Goal: Check status: Check status

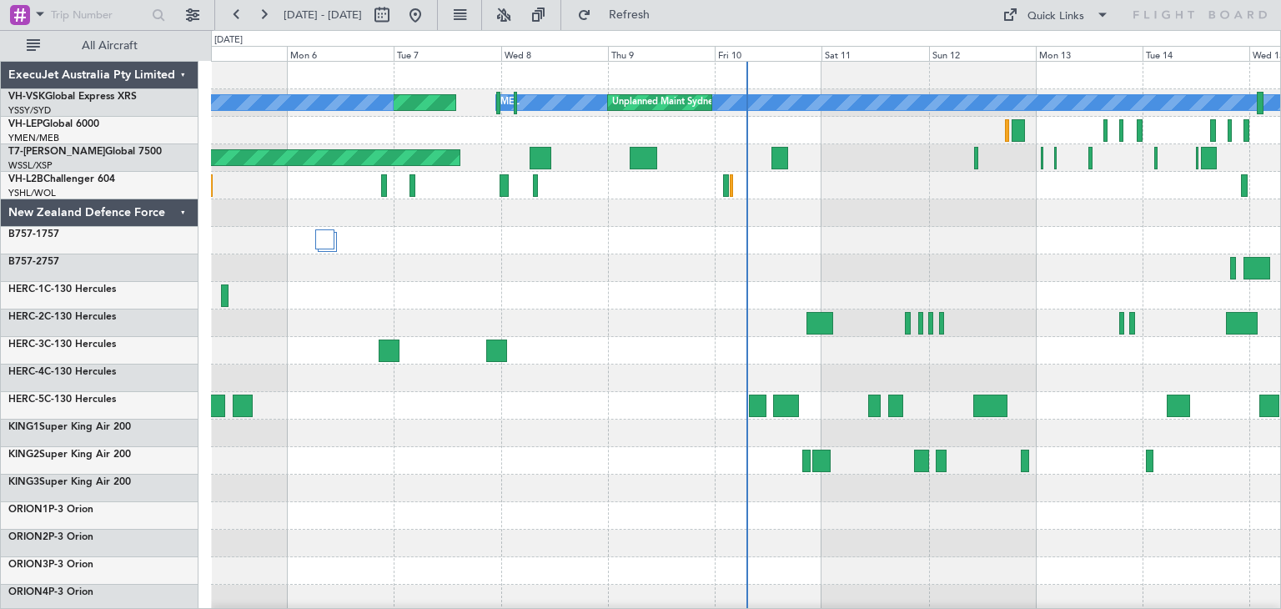
click at [181, 78] on div "ExecuJet Australia Pty Limited" at bounding box center [100, 76] width 198 height 28
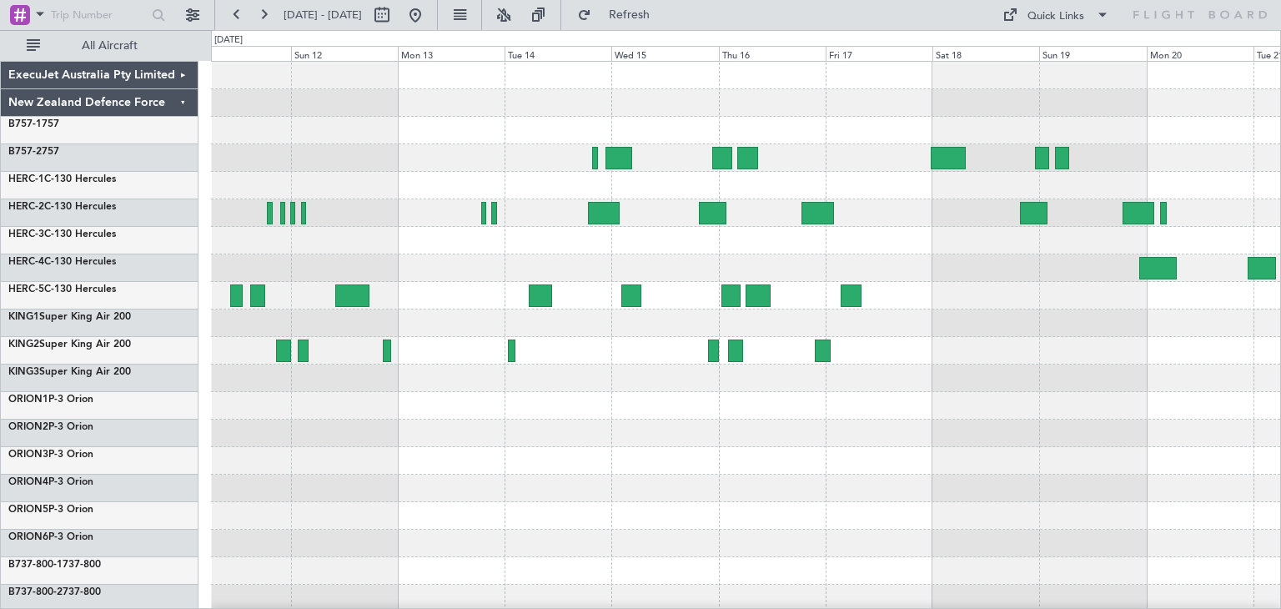
click at [514, 561] on div at bounding box center [745, 406] width 1069 height 688
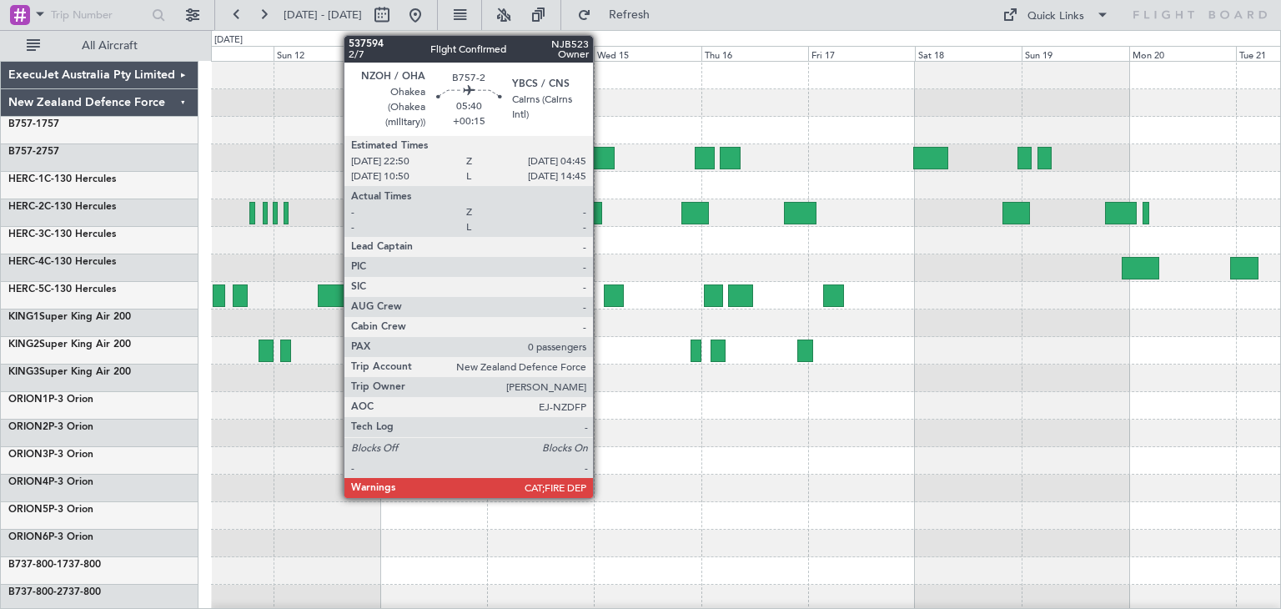
click at [600, 150] on div at bounding box center [601, 158] width 27 height 23
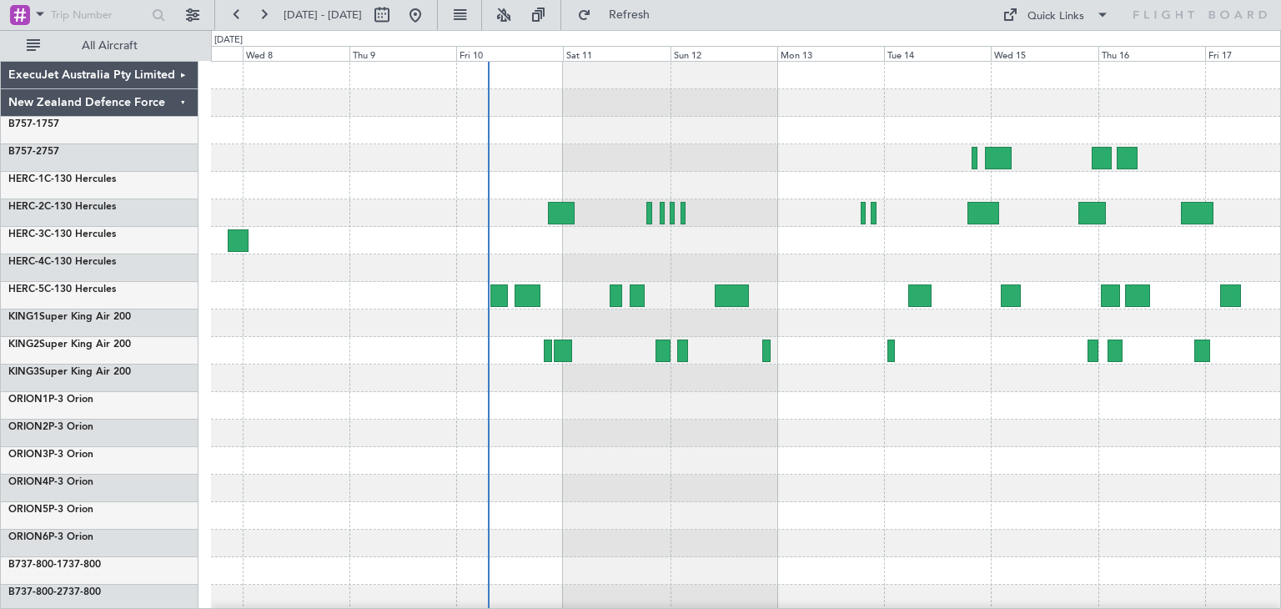
click at [745, 474] on div at bounding box center [745, 406] width 1069 height 688
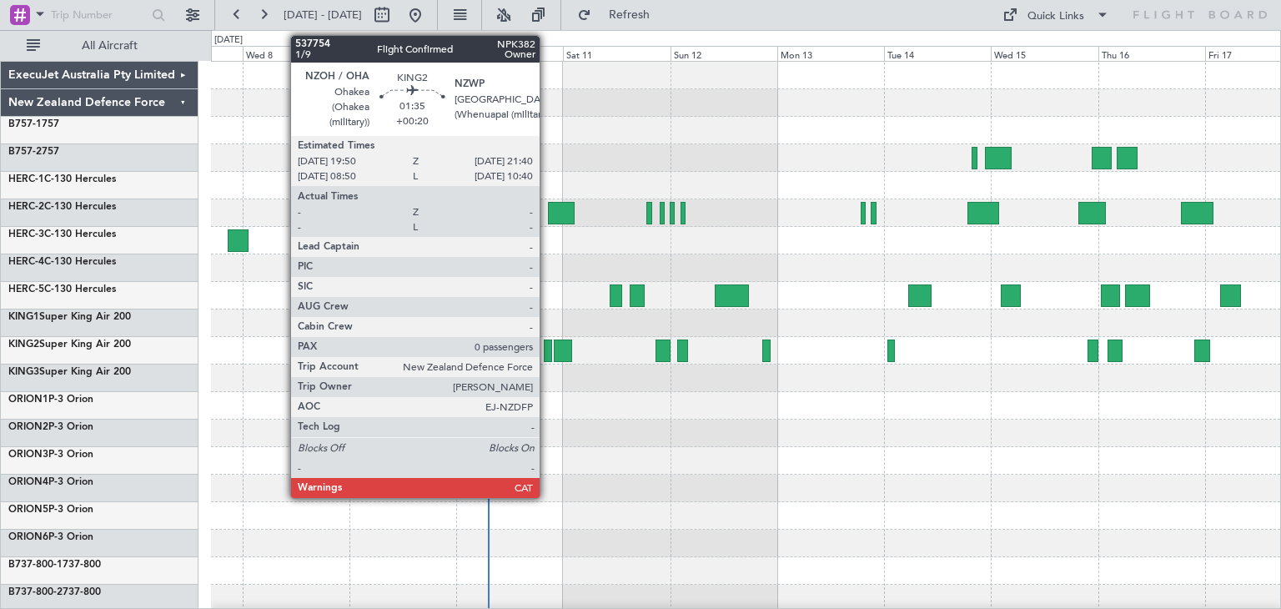
click at [547, 345] on div at bounding box center [548, 350] width 8 height 23
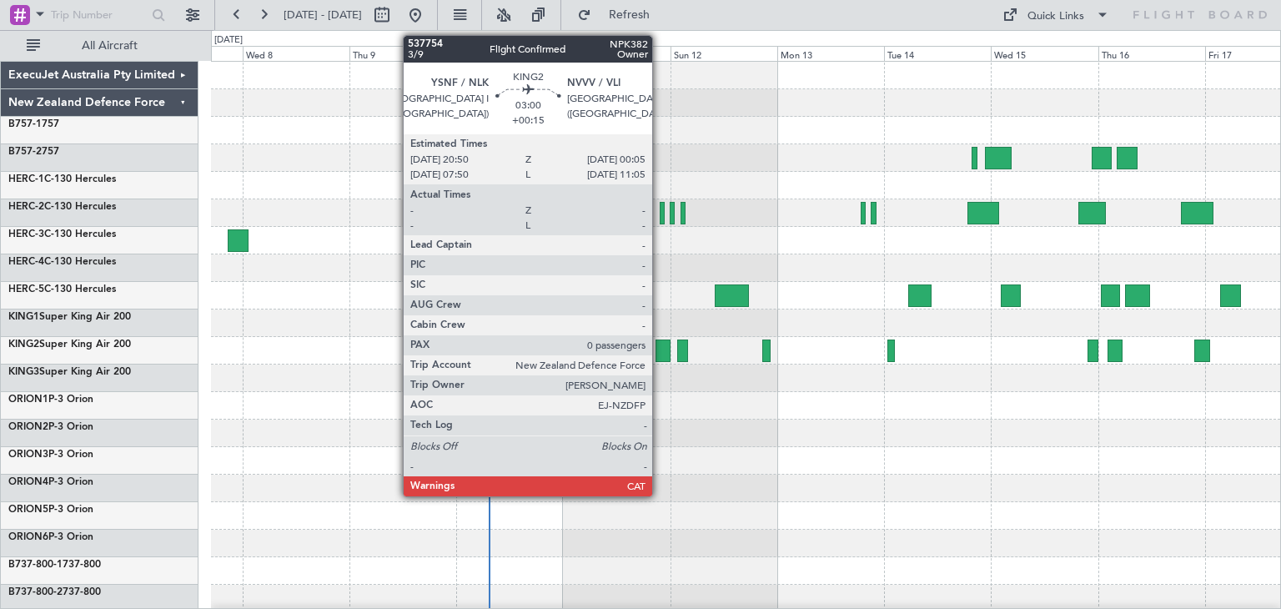
click at [660, 351] on div at bounding box center [662, 350] width 15 height 23
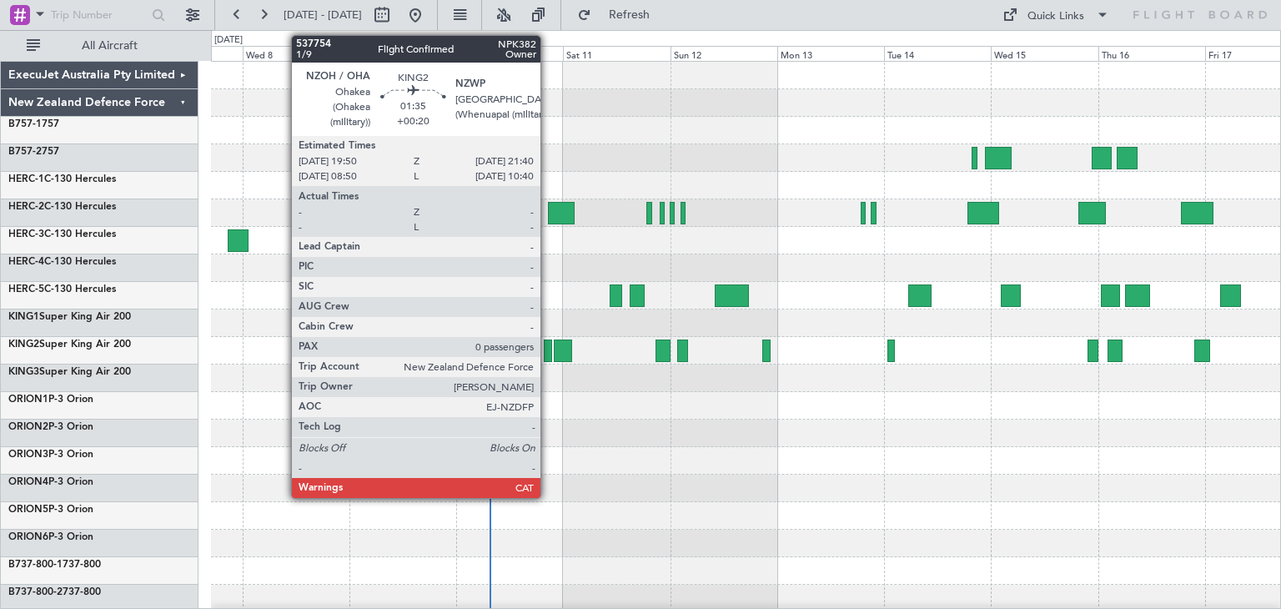
click at [548, 354] on div at bounding box center [548, 350] width 8 height 23
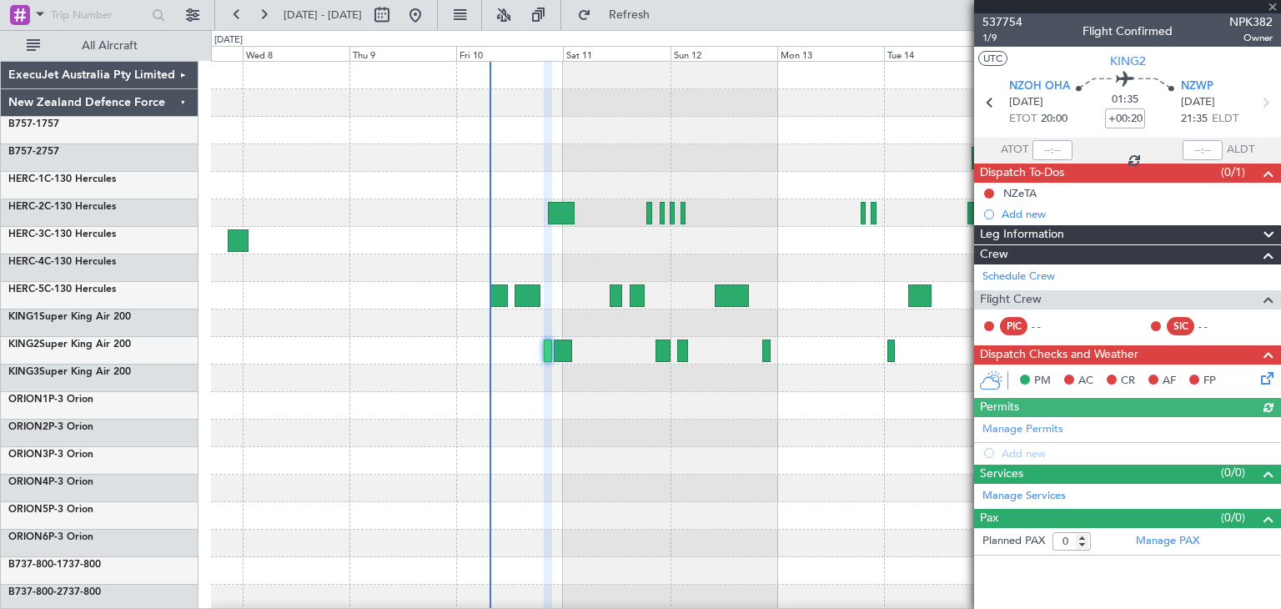
click at [1270, 8] on span at bounding box center [1272, 7] width 17 height 15
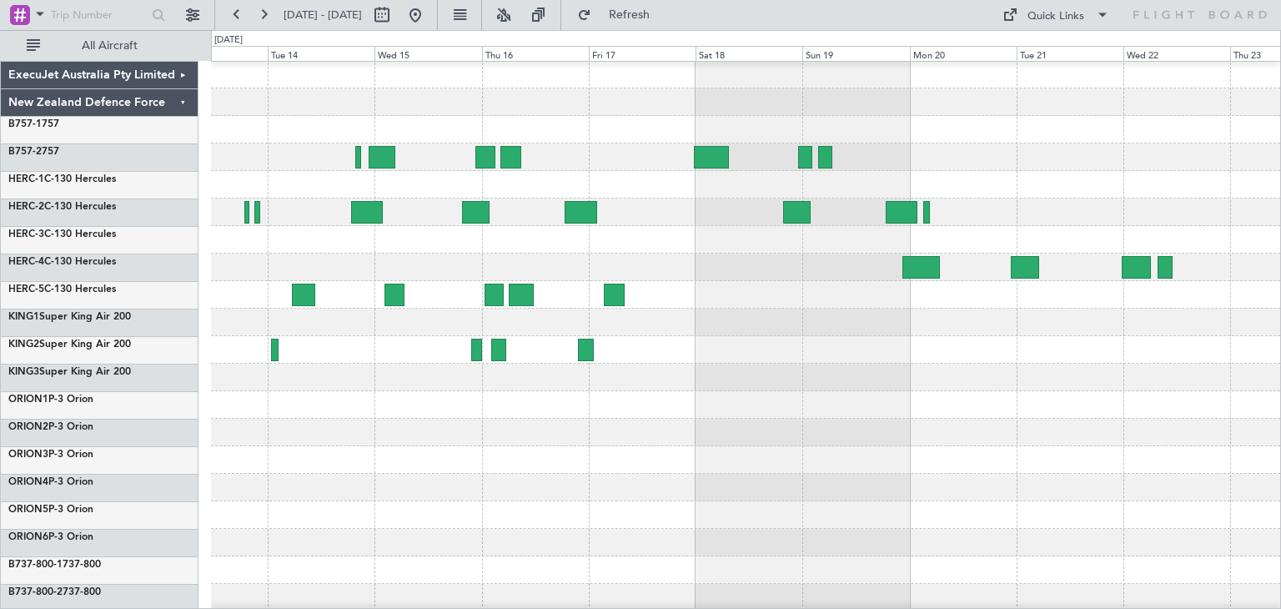
click at [440, 448] on div at bounding box center [745, 460] width 1069 height 28
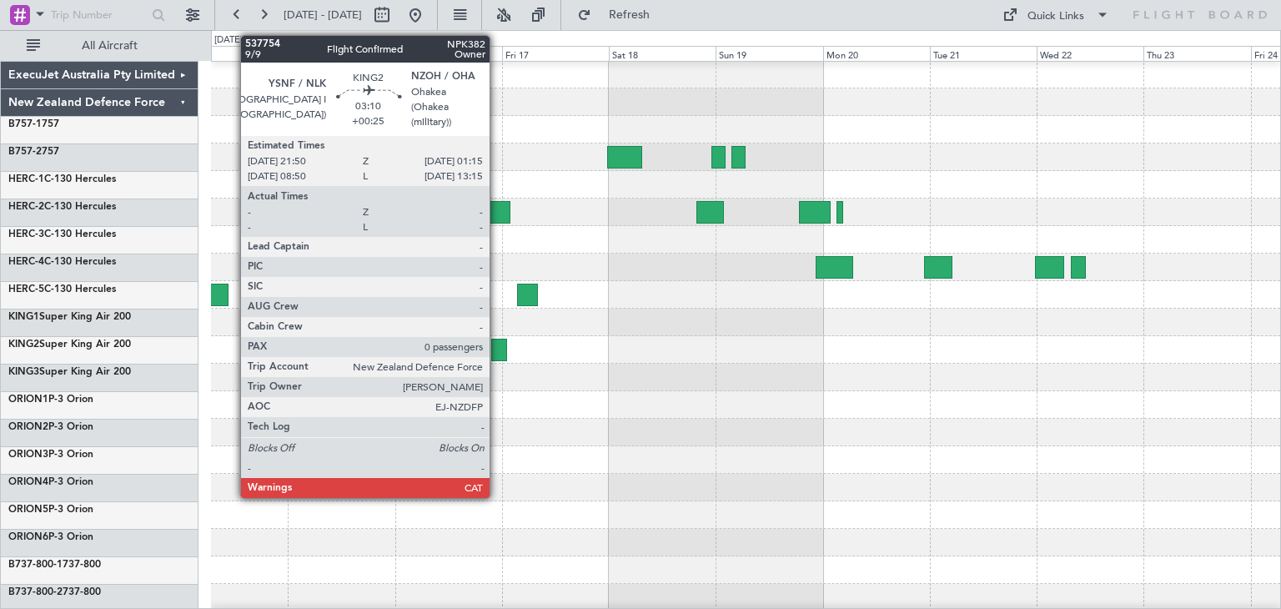
click at [497, 345] on div at bounding box center [499, 350] width 16 height 23
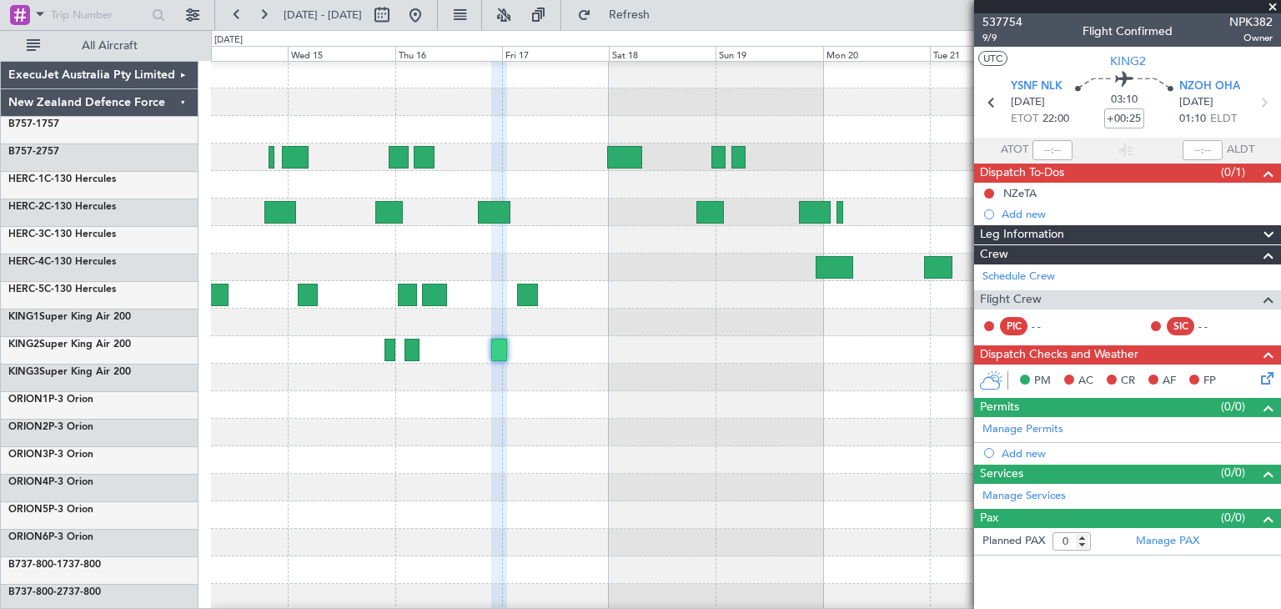
click at [1268, 5] on span at bounding box center [1272, 7] width 17 height 15
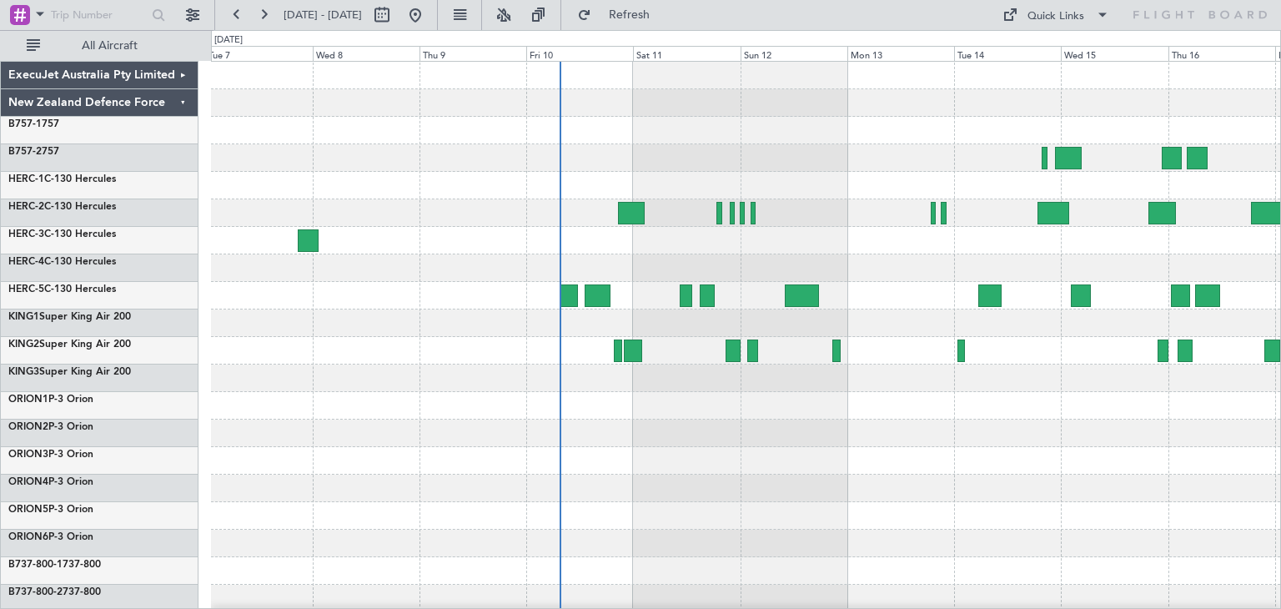
click at [1268, 440] on div at bounding box center [745, 433] width 1069 height 28
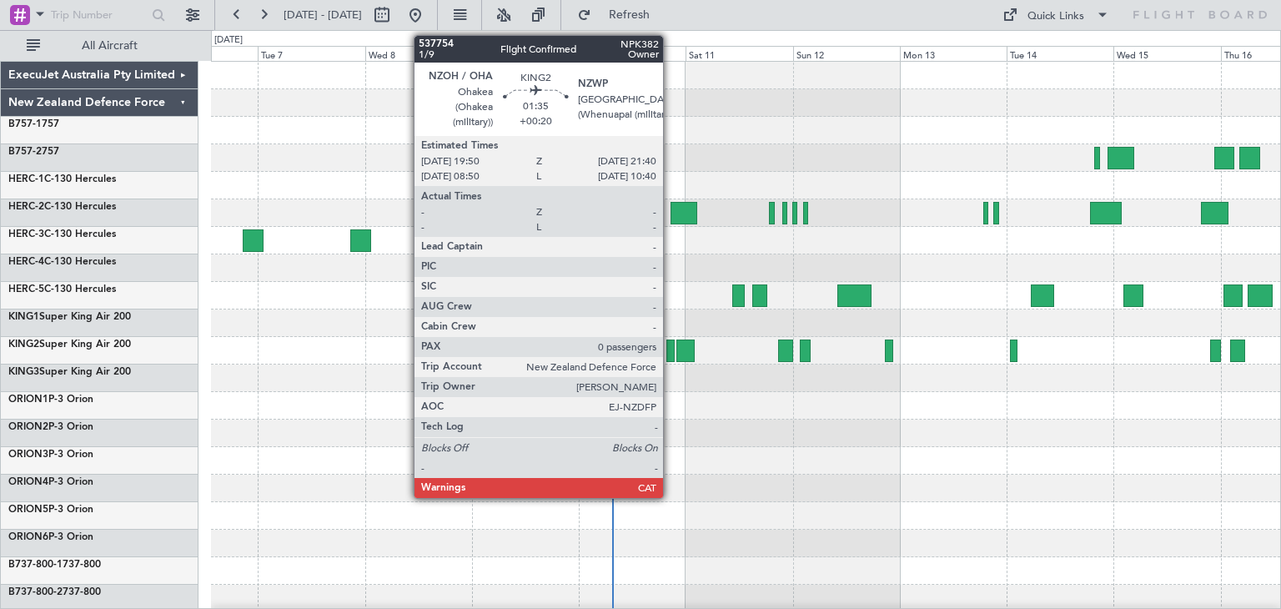
click at [670, 353] on div at bounding box center [670, 350] width 8 height 23
click at [670, 351] on div at bounding box center [670, 350] width 8 height 23
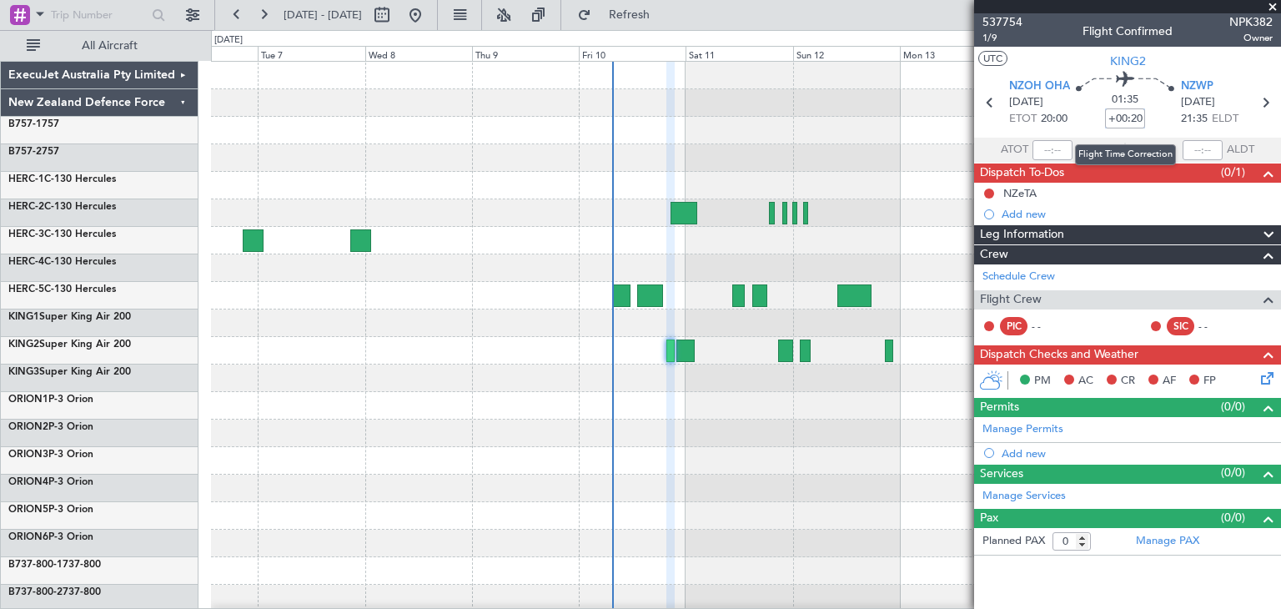
click at [1107, 116] on input "+00:20" at bounding box center [1125, 118] width 40 height 20
drag, startPoint x: 1107, startPoint y: 116, endPoint x: 1124, endPoint y: 116, distance: 16.7
click at [1109, 116] on input "+00:20" at bounding box center [1125, 118] width 40 height 20
type input "+00:00"
type input "-00:05"
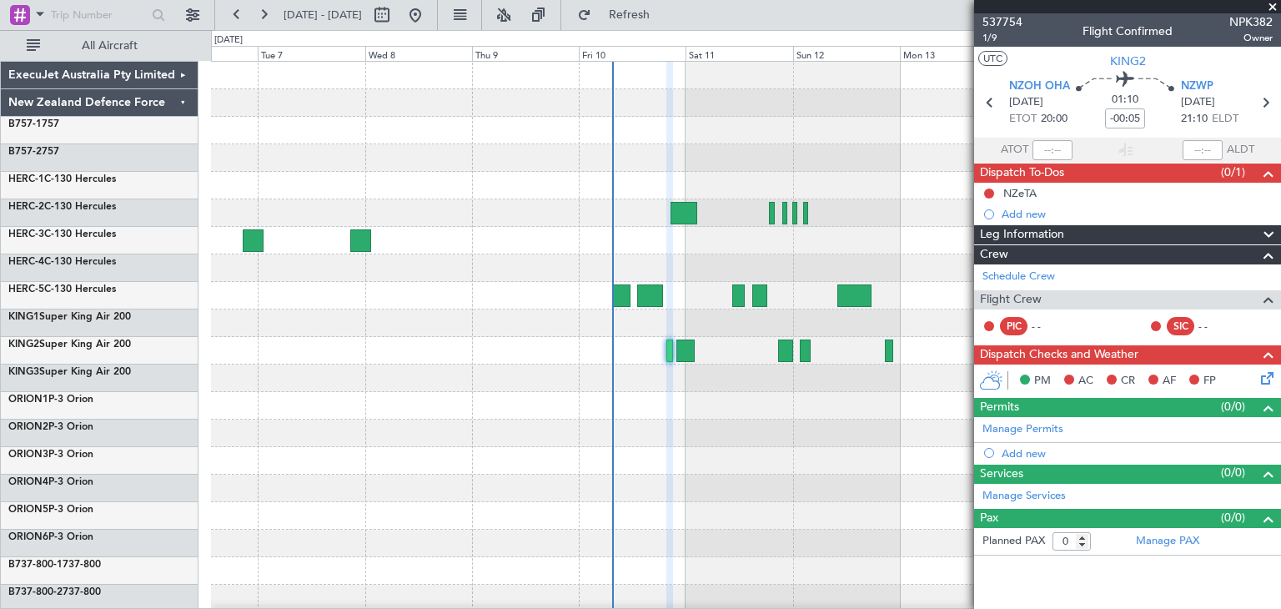
click at [1269, 2] on span at bounding box center [1272, 7] width 17 height 15
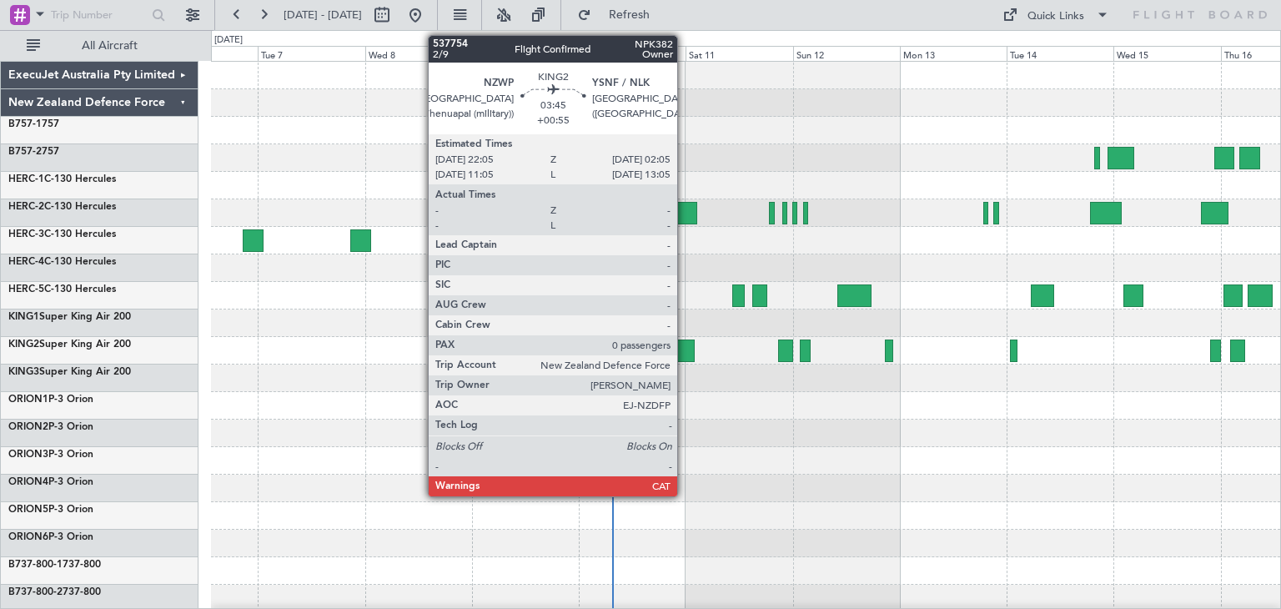
click at [685, 349] on div at bounding box center [685, 350] width 18 height 23
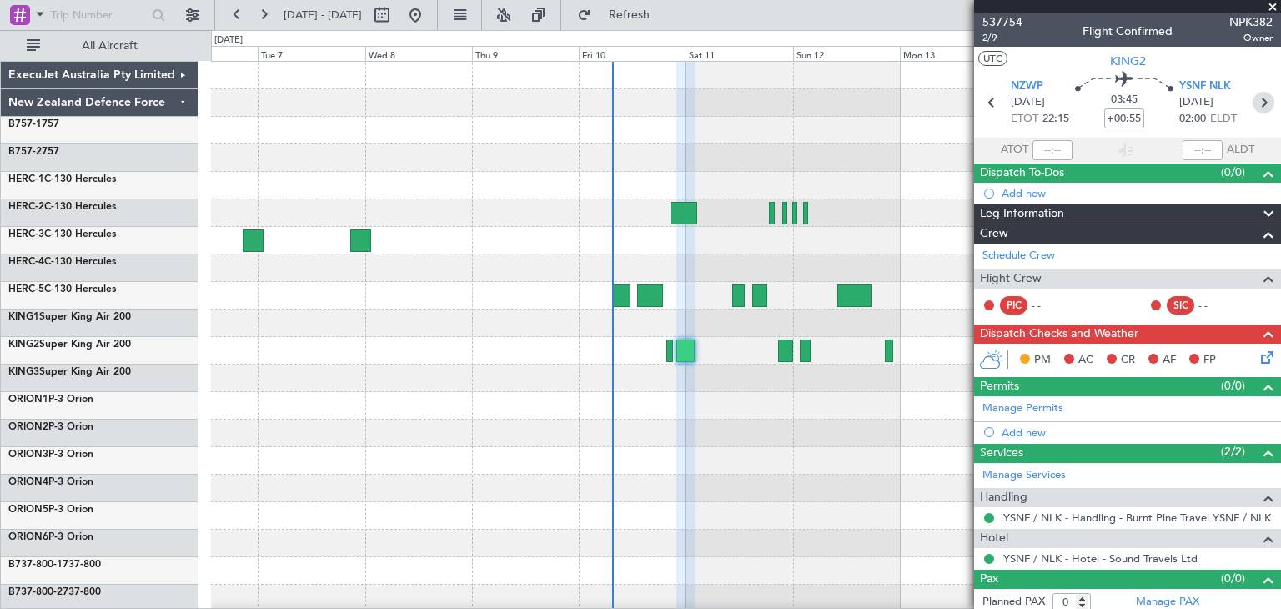
click at [1257, 99] on icon at bounding box center [1263, 103] width 22 height 22
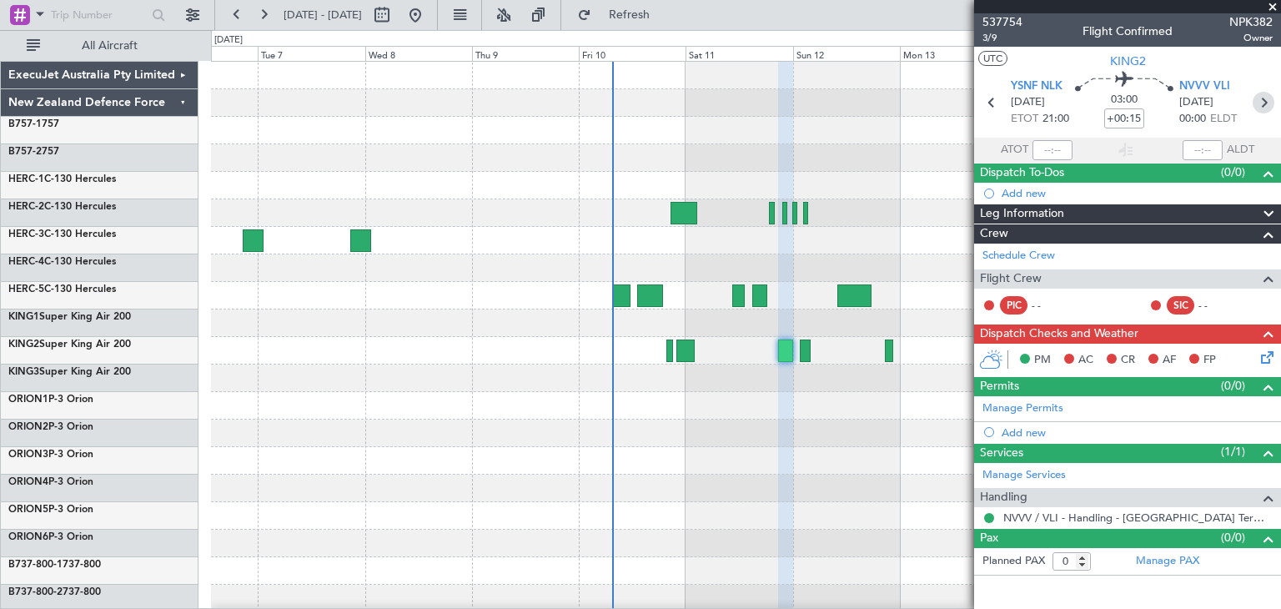
click at [1263, 101] on icon at bounding box center [1263, 103] width 22 height 22
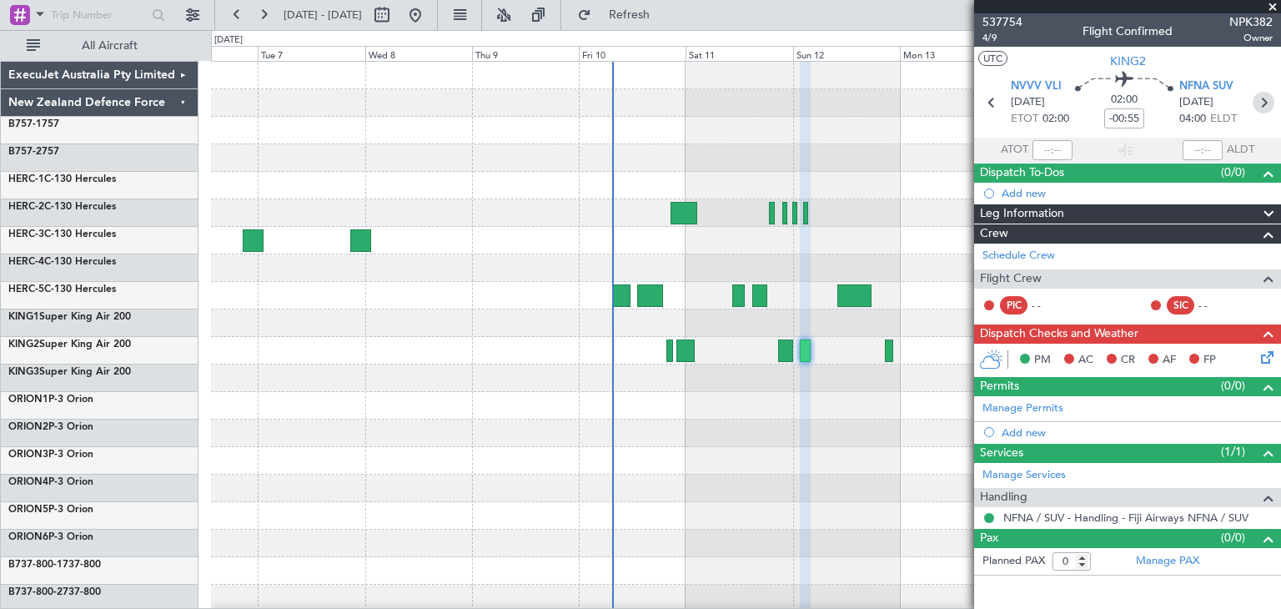
click at [1267, 98] on icon at bounding box center [1263, 103] width 22 height 22
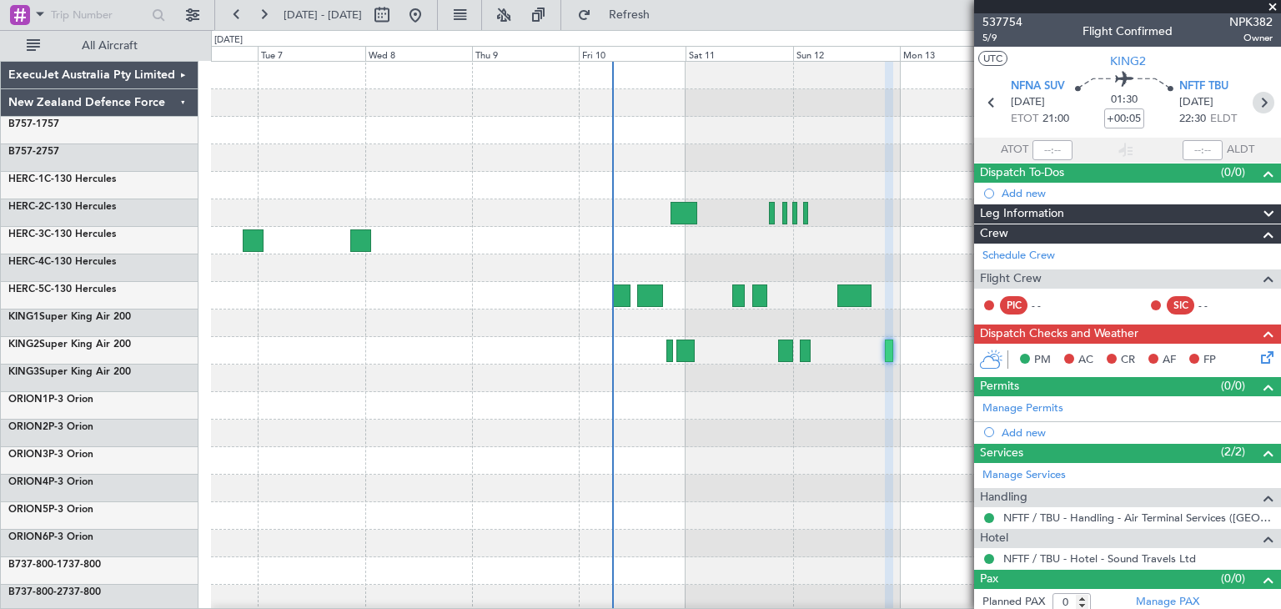
click at [1256, 99] on icon at bounding box center [1263, 103] width 22 height 22
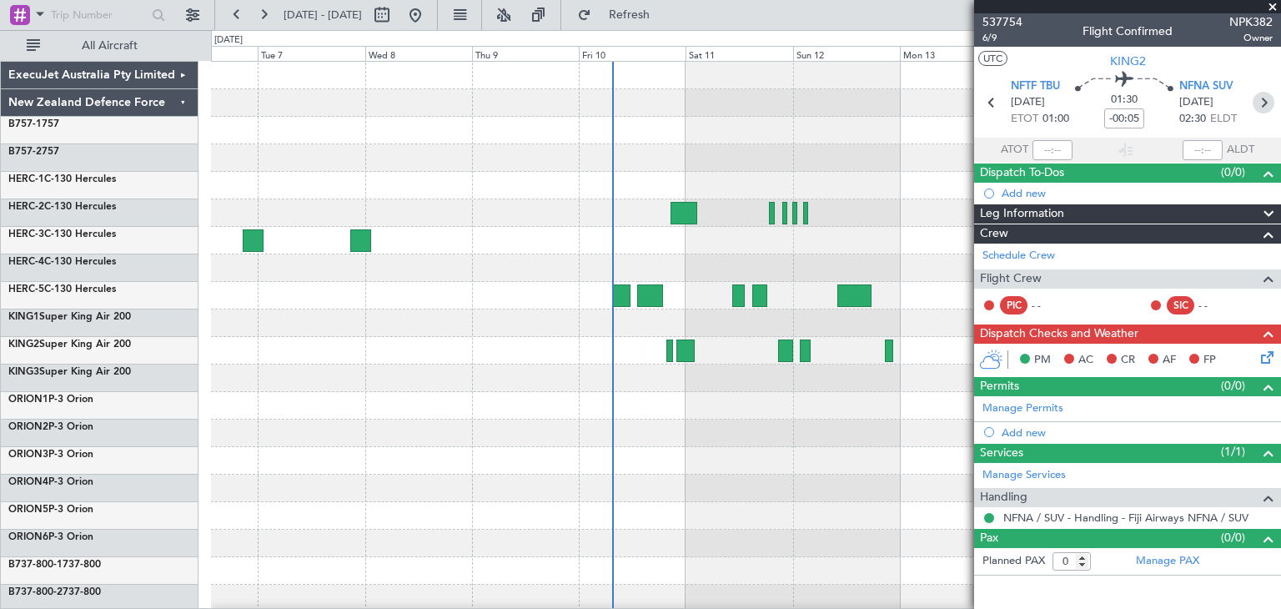
click at [1264, 102] on icon at bounding box center [1263, 103] width 22 height 22
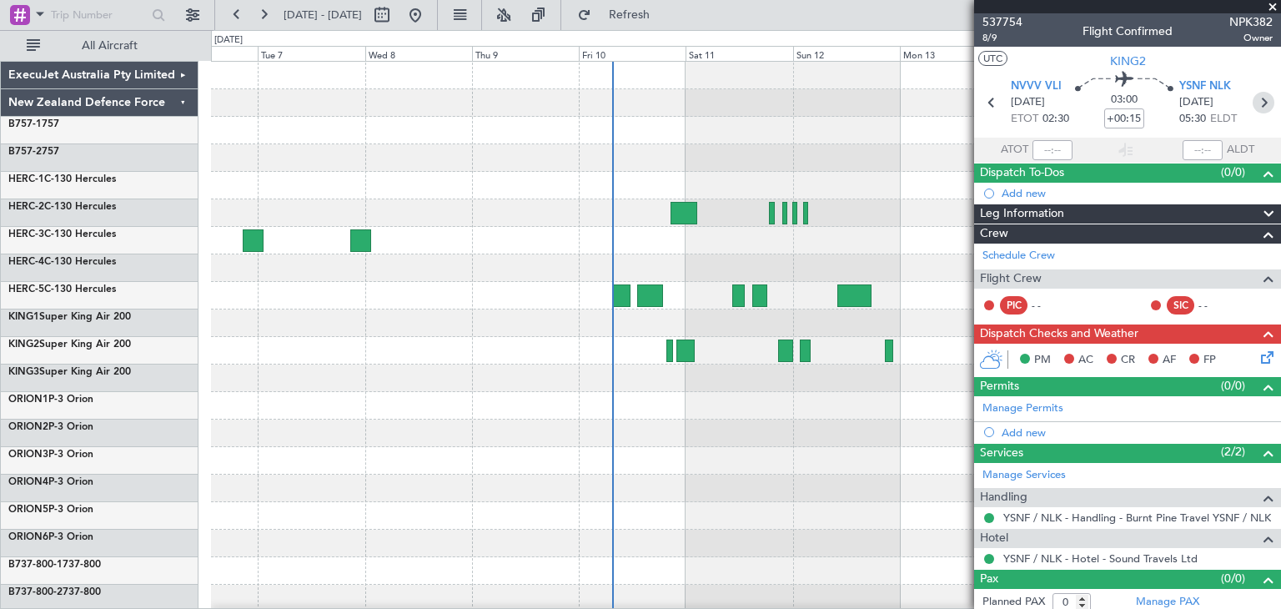
click at [1252, 104] on icon at bounding box center [1263, 103] width 22 height 22
type input "+00:25"
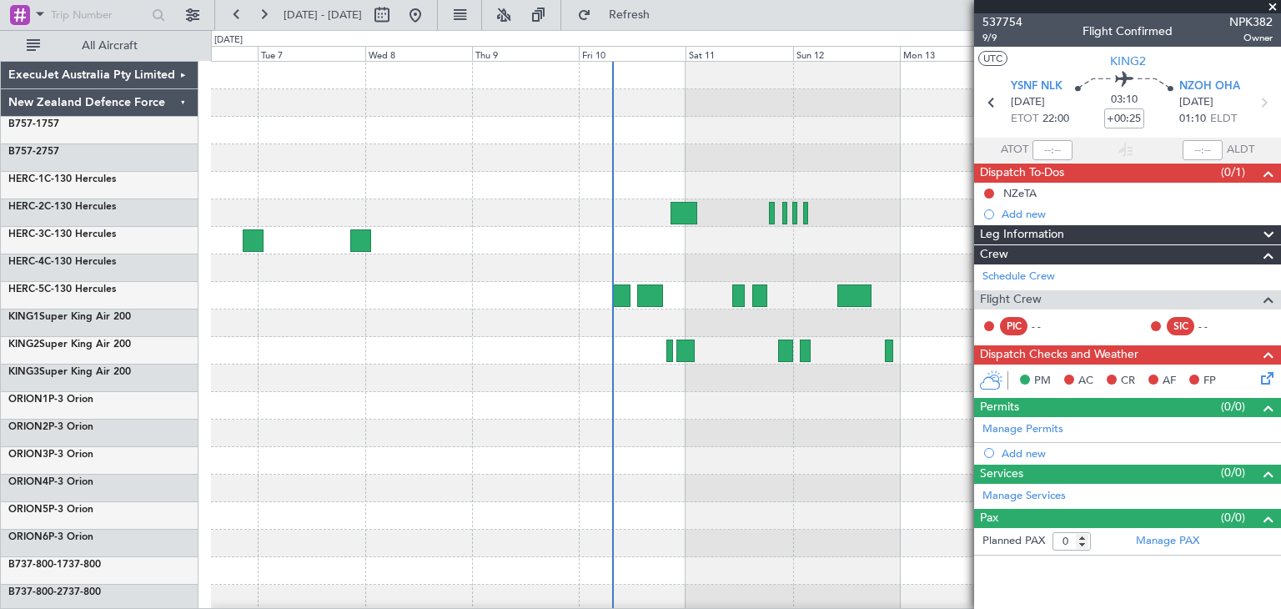
click at [1272, 8] on span at bounding box center [1272, 7] width 17 height 15
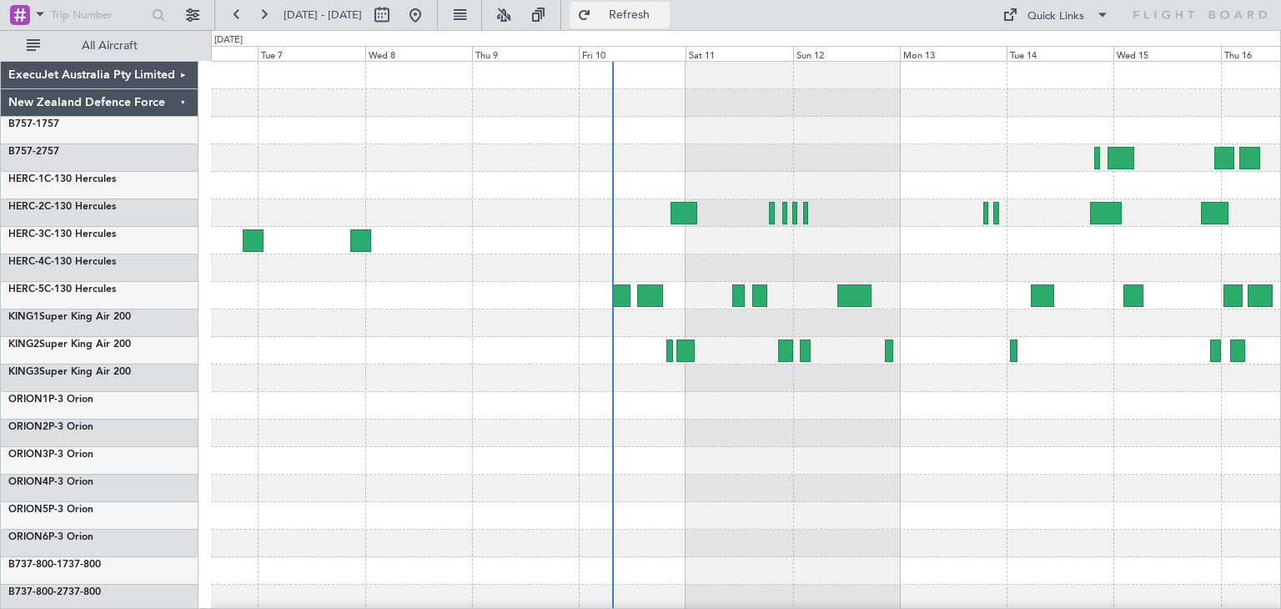
click at [670, 21] on button "Refresh" at bounding box center [619, 15] width 100 height 27
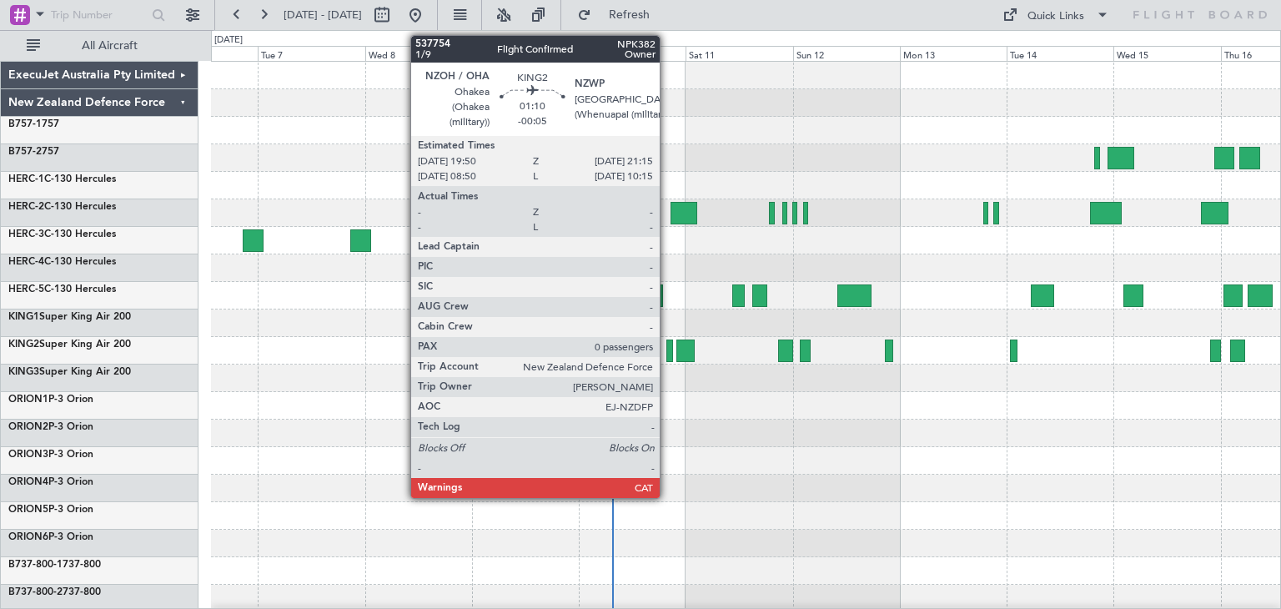
click at [667, 344] on div at bounding box center [669, 350] width 7 height 23
